Goal: Task Accomplishment & Management: Use online tool/utility

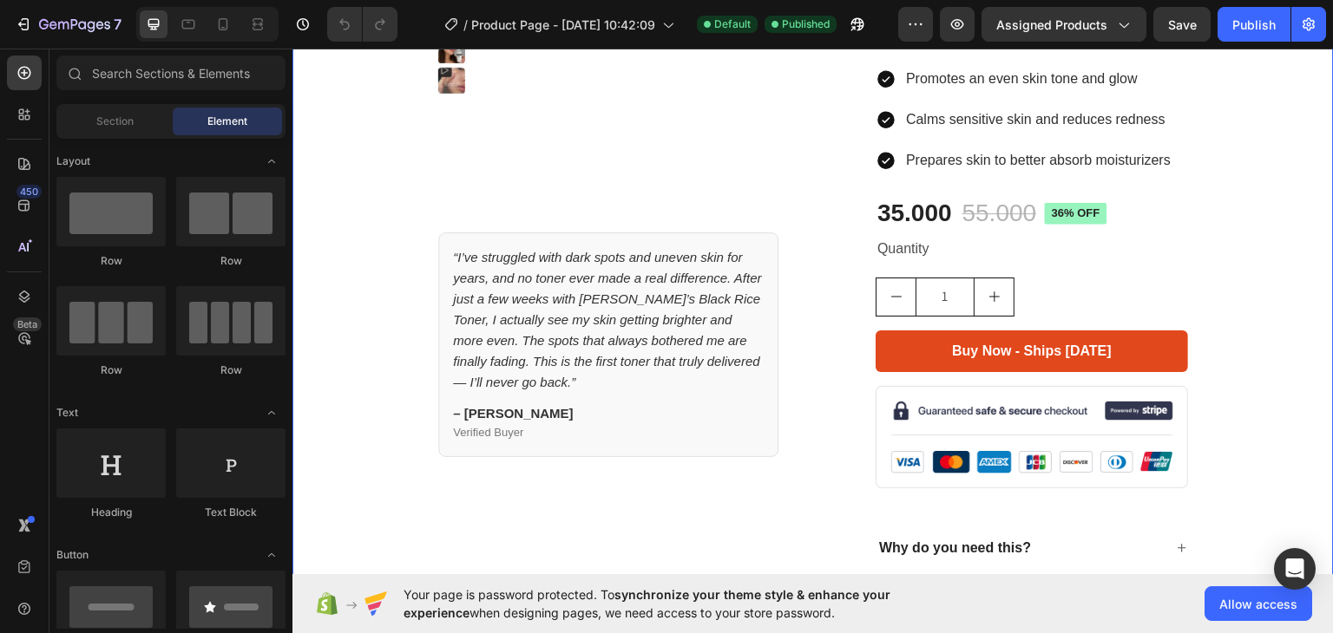
scroll to position [174, 0]
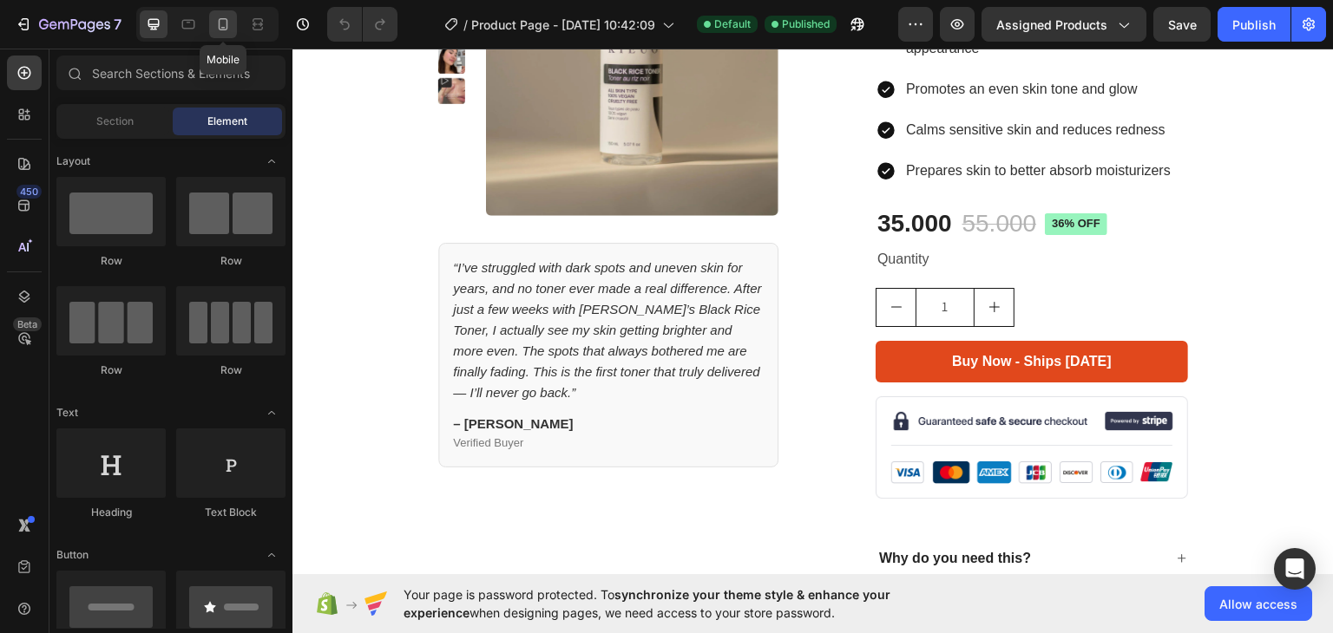
click at [226, 29] on icon at bounding box center [224, 24] width 10 height 12
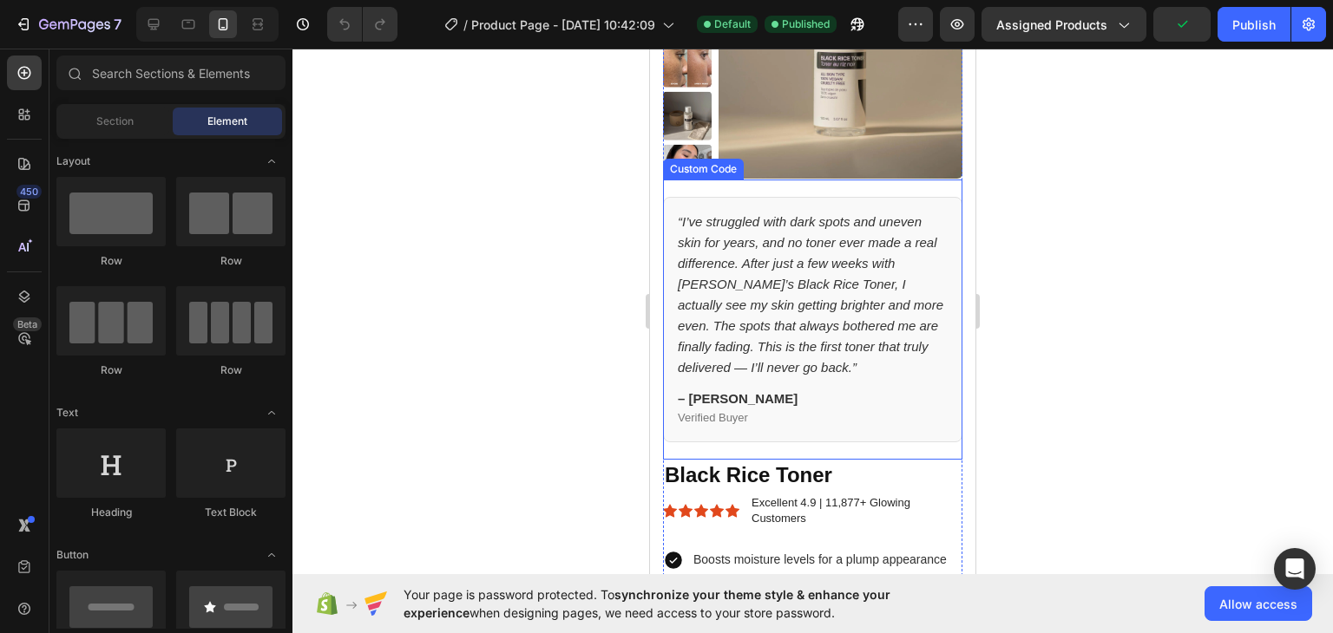
click at [923, 372] on p "“I’ve struggled with dark spots and uneven skin for years, and no toner ever ma…" at bounding box center [813, 295] width 270 height 167
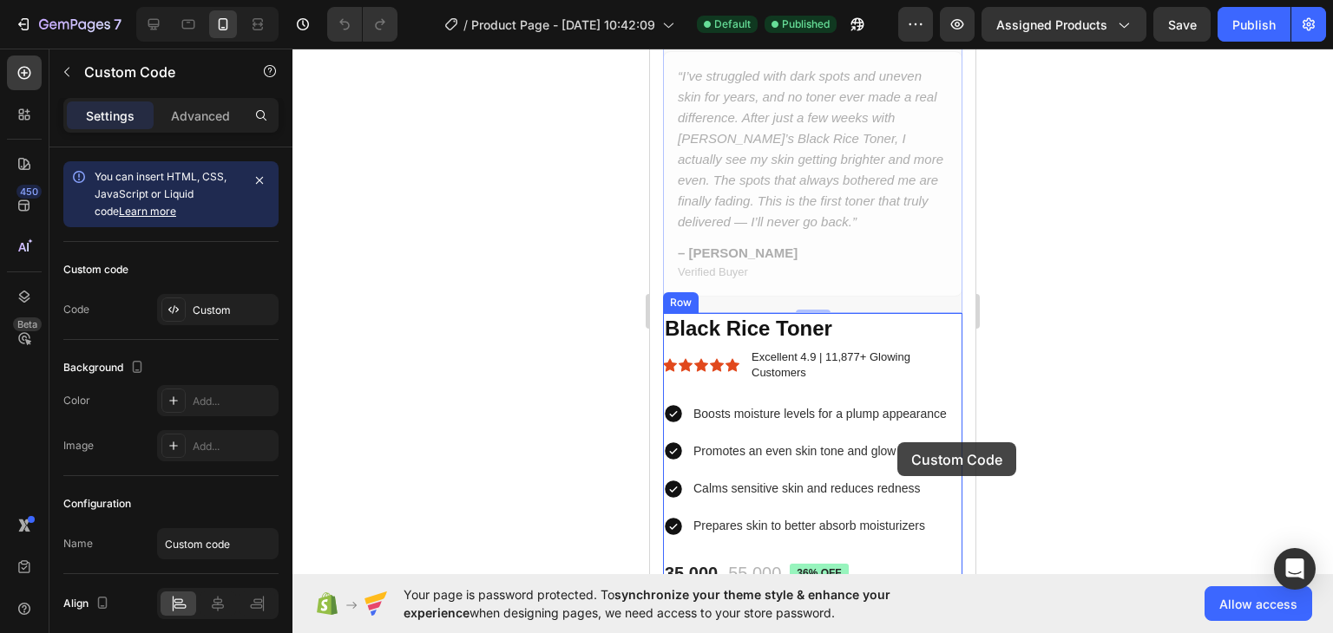
scroll to position [260, 0]
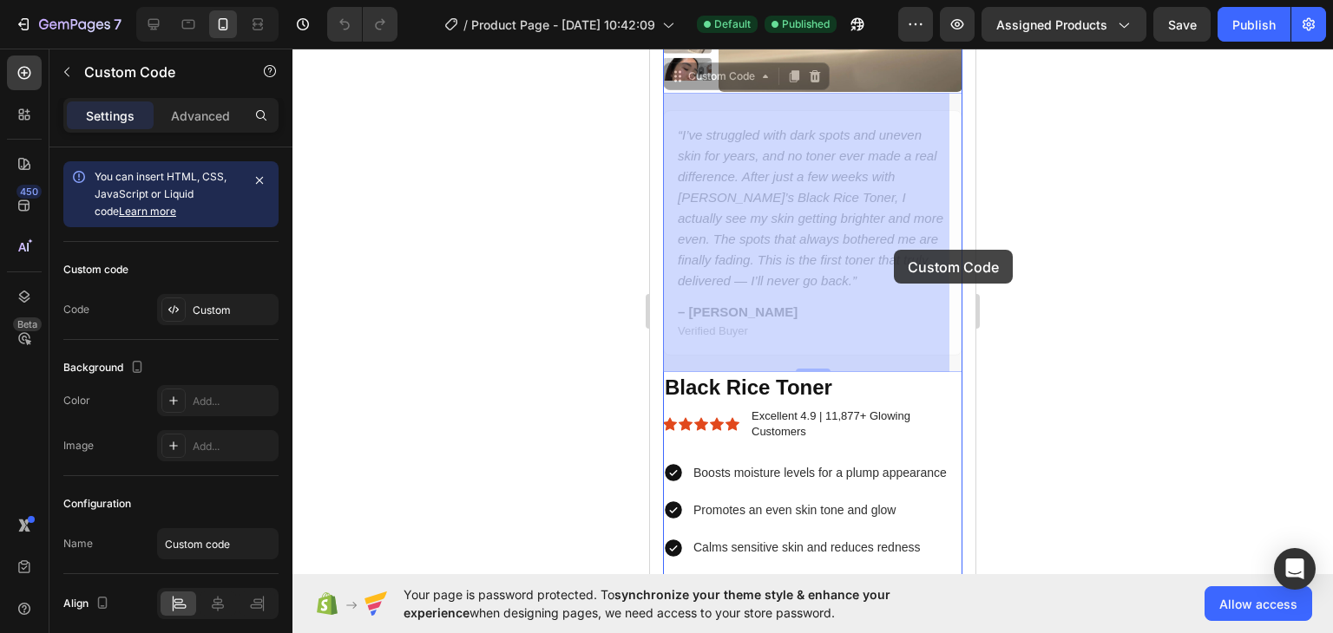
drag, startPoint x: 902, startPoint y: 363, endPoint x: 894, endPoint y: 246, distance: 117.5
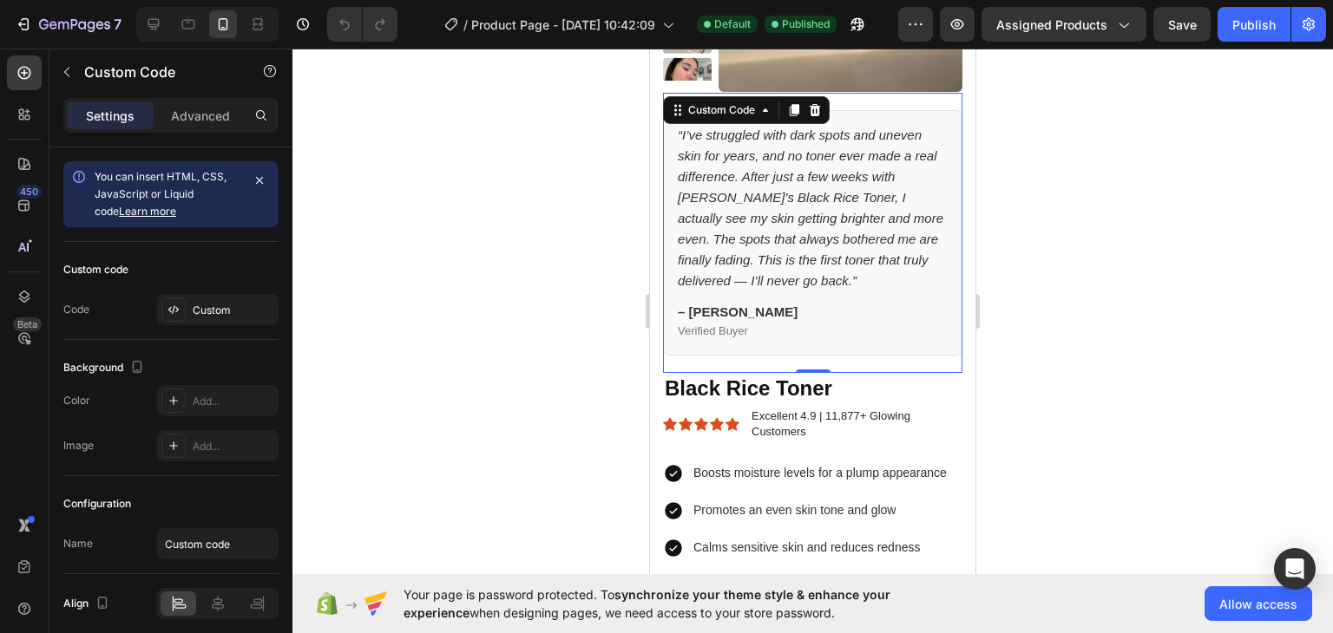
click at [191, 98] on div "Settings Advanced" at bounding box center [170, 115] width 215 height 35
click at [191, 109] on p "Advanced" at bounding box center [200, 116] width 59 height 18
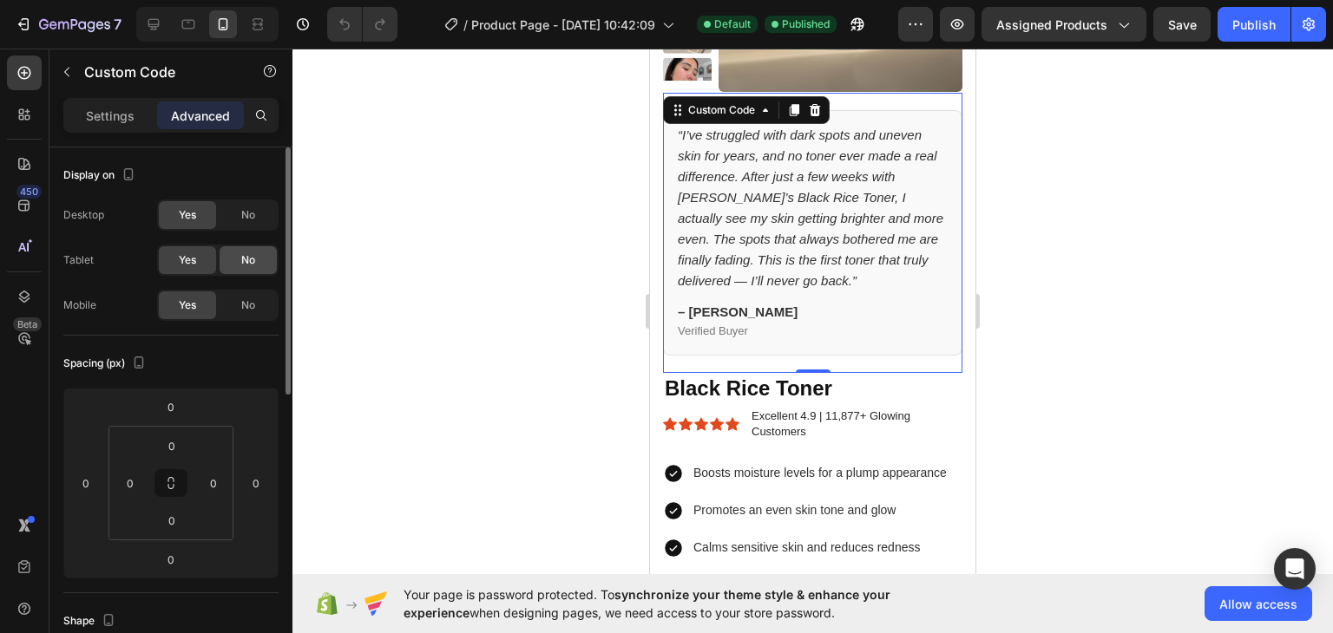
click at [236, 268] on div "No" at bounding box center [248, 260] width 57 height 28
click at [243, 306] on span "No" at bounding box center [248, 306] width 14 height 16
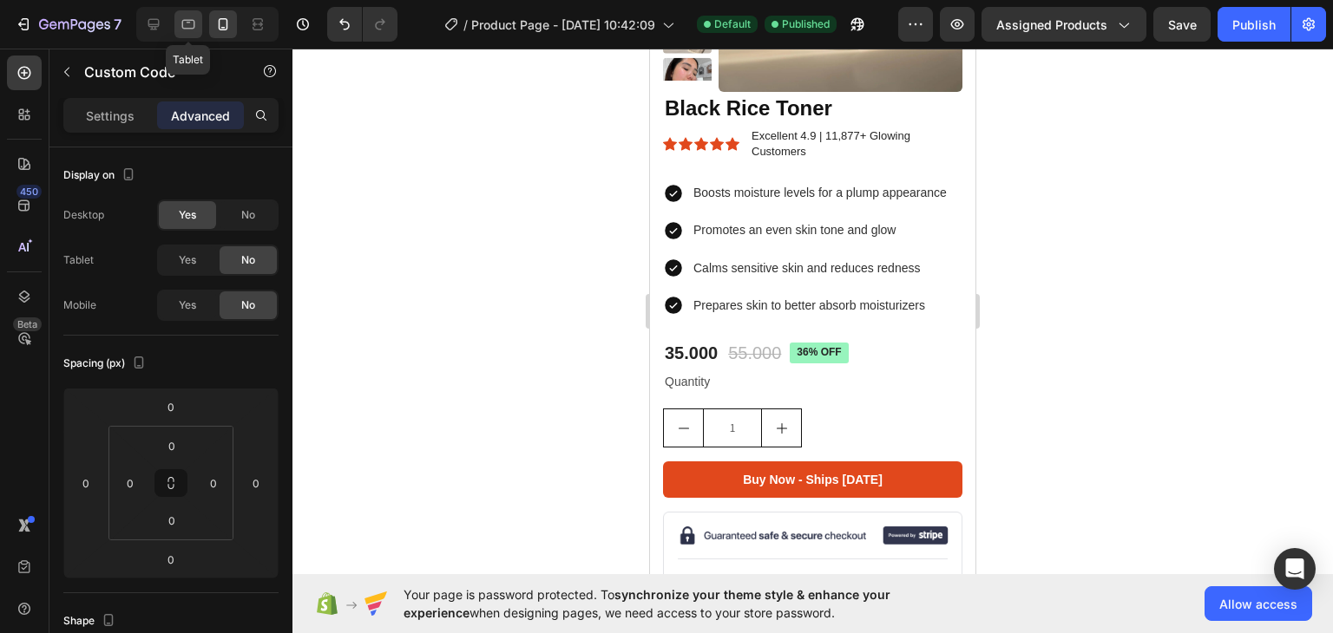
click at [195, 26] on icon at bounding box center [188, 24] width 17 height 17
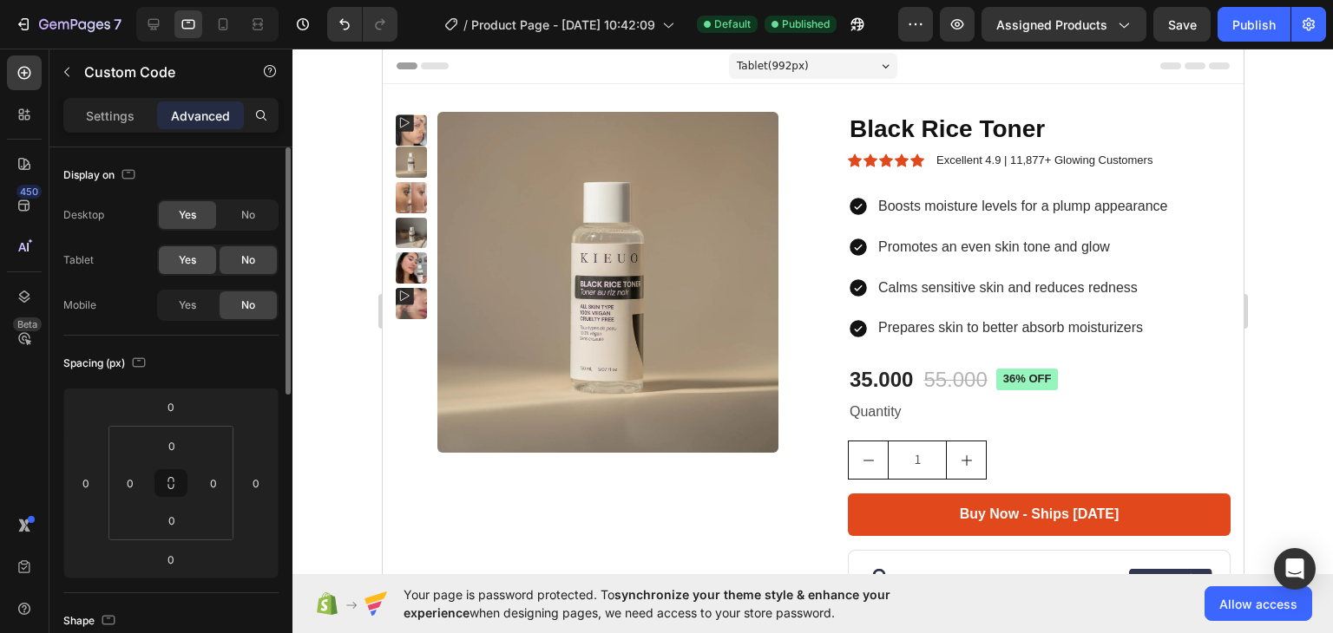
click at [192, 260] on span "Yes" at bounding box center [187, 260] width 17 height 16
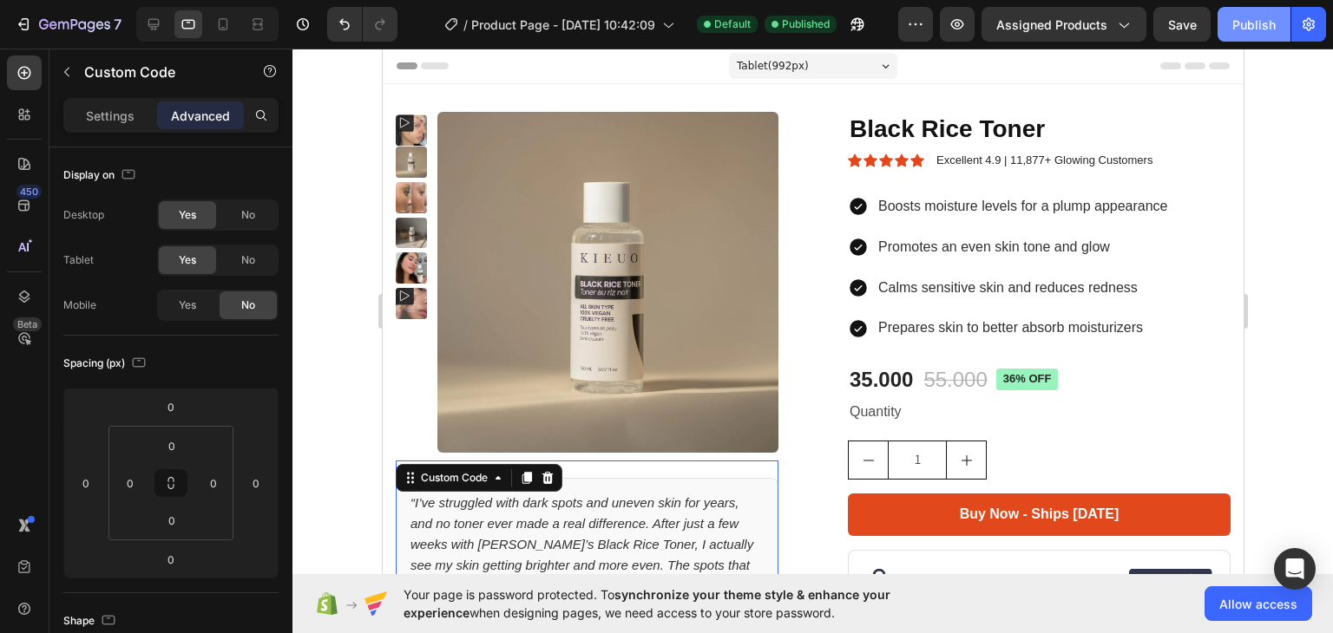
click at [1249, 29] on div "Publish" at bounding box center [1253, 25] width 43 height 18
click at [1236, 27] on div "Publish" at bounding box center [1253, 25] width 43 height 18
